Goal: Navigation & Orientation: Understand site structure

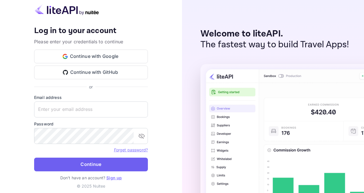
type input "[PERSON_NAME][EMAIL_ADDRESS][DOMAIN_NAME]"
click at [90, 168] on button "Continue" at bounding box center [91, 164] width 114 height 14
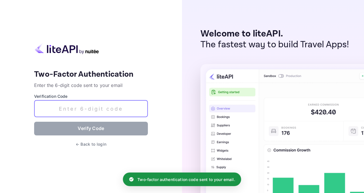
click at [78, 109] on input "text" at bounding box center [91, 108] width 114 height 17
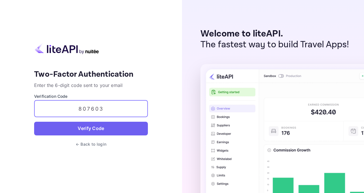
type input "807603"
click at [119, 130] on button "Verify Code" at bounding box center [91, 129] width 114 height 14
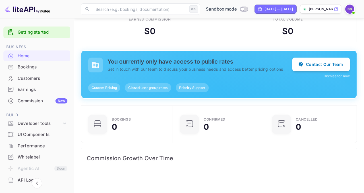
scroll to position [12, 0]
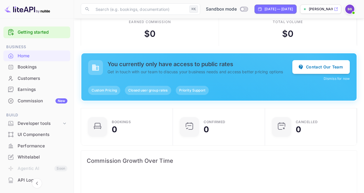
click at [30, 57] on div "Home" at bounding box center [43, 56] width 50 height 7
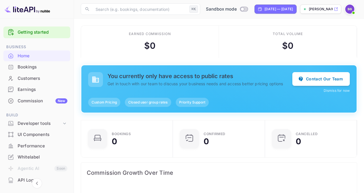
click at [31, 66] on div "Bookings" at bounding box center [43, 67] width 50 height 7
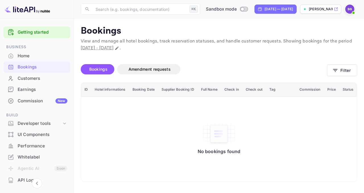
click at [32, 78] on div "Customers" at bounding box center [43, 78] width 50 height 7
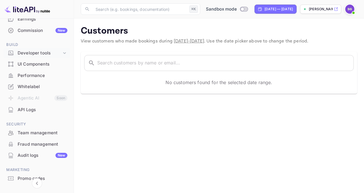
scroll to position [93, 0]
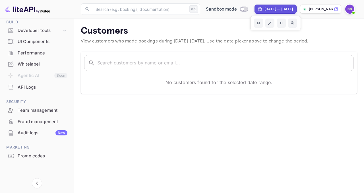
click at [265, 11] on div "[DATE] — [DATE]" at bounding box center [279, 9] width 28 height 5
select select "8"
select select "2025"
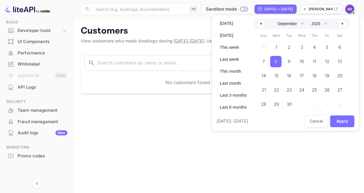
click at [274, 62] on span "8" at bounding box center [275, 61] width 11 height 11
click at [266, 74] on span "14" at bounding box center [263, 75] width 11 height 11
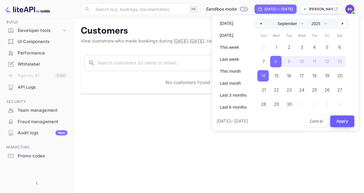
click at [341, 124] on button "Apply" at bounding box center [342, 121] width 24 height 12
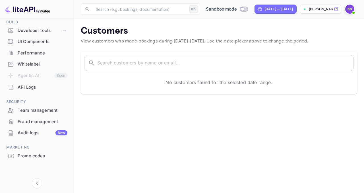
click at [25, 130] on div "Audit logs New" at bounding box center [43, 133] width 50 height 7
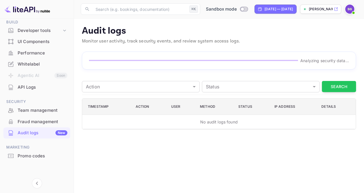
click at [25, 63] on div "Whitelabel" at bounding box center [43, 64] width 50 height 7
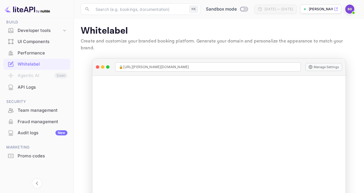
click at [24, 50] on div "Performance" at bounding box center [43, 53] width 50 height 7
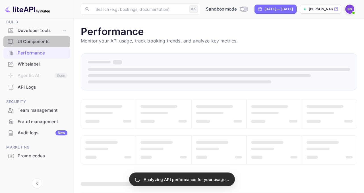
click at [24, 37] on div "UI Components" at bounding box center [36, 41] width 67 height 11
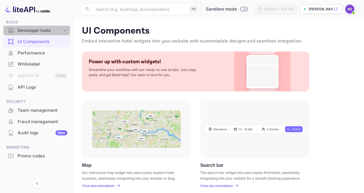
click at [25, 29] on div "Developer tools" at bounding box center [40, 30] width 44 height 7
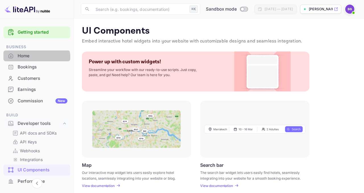
click at [27, 60] on div "Home" at bounding box center [36, 55] width 67 height 11
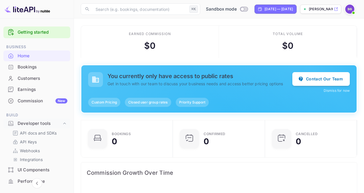
click at [37, 62] on div "Bookings" at bounding box center [36, 66] width 67 height 11
